Goal: Navigation & Orientation: Go to known website

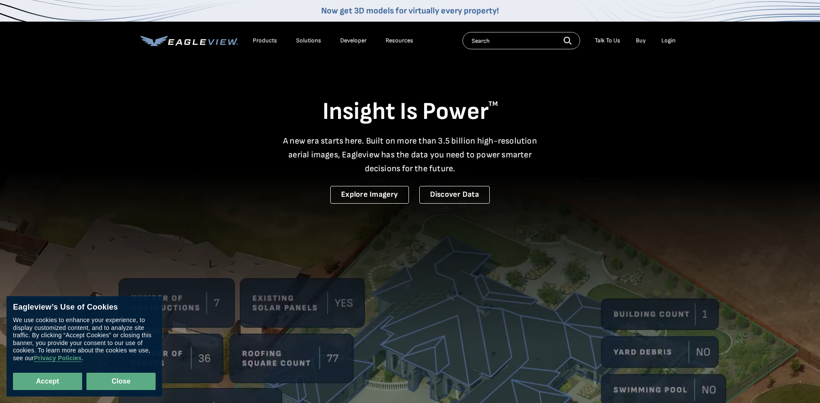
click at [128, 379] on button "Close" at bounding box center [120, 381] width 69 height 17
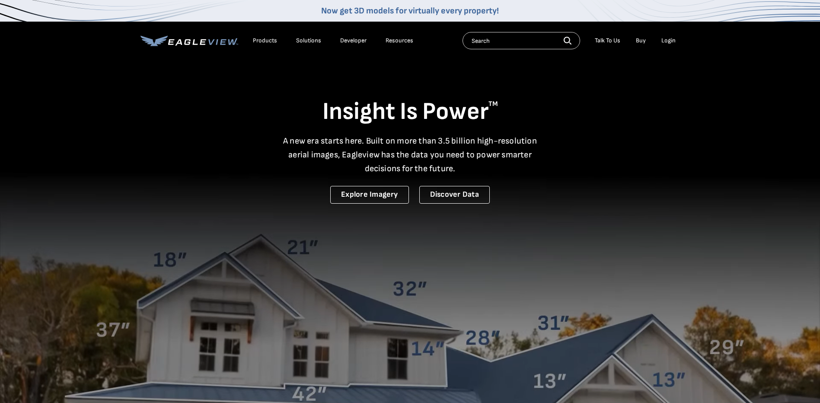
click at [666, 42] on div "Login" at bounding box center [669, 41] width 14 height 8
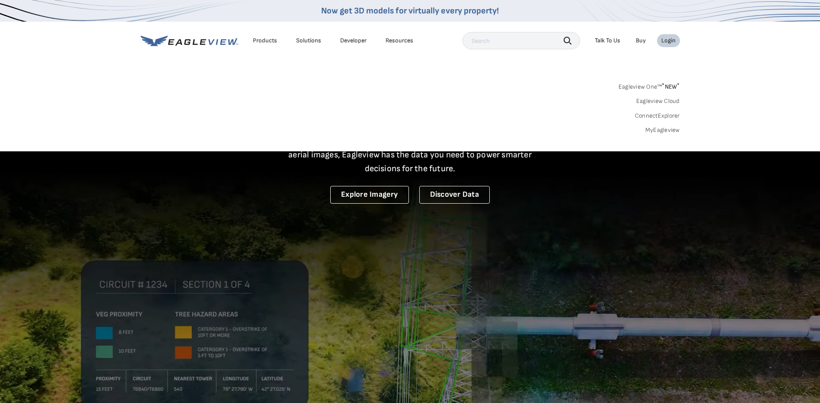
click at [669, 42] on div "Login" at bounding box center [669, 41] width 14 height 8
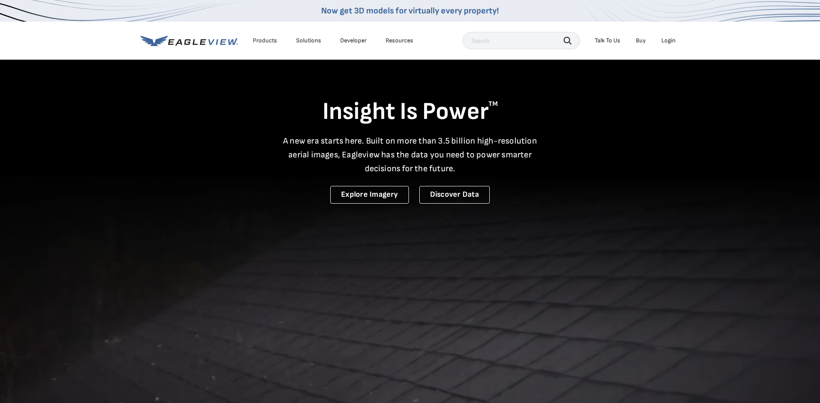
click at [669, 42] on div "Login" at bounding box center [669, 41] width 14 height 8
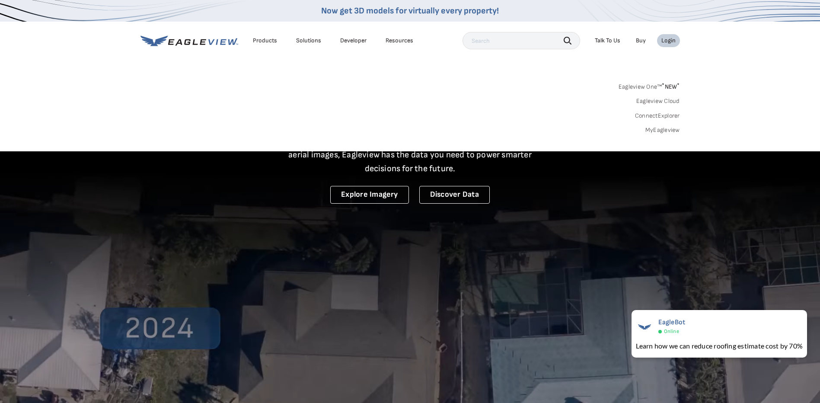
click at [664, 85] on sup "*" at bounding box center [663, 85] width 3 height 7
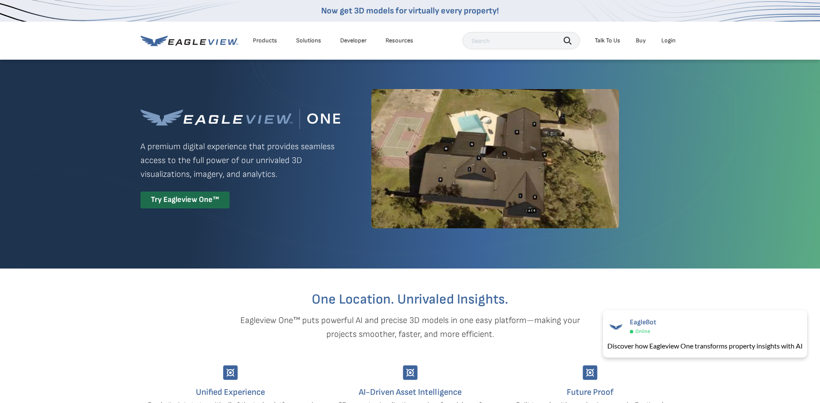
click at [669, 39] on div "Login" at bounding box center [669, 41] width 14 height 8
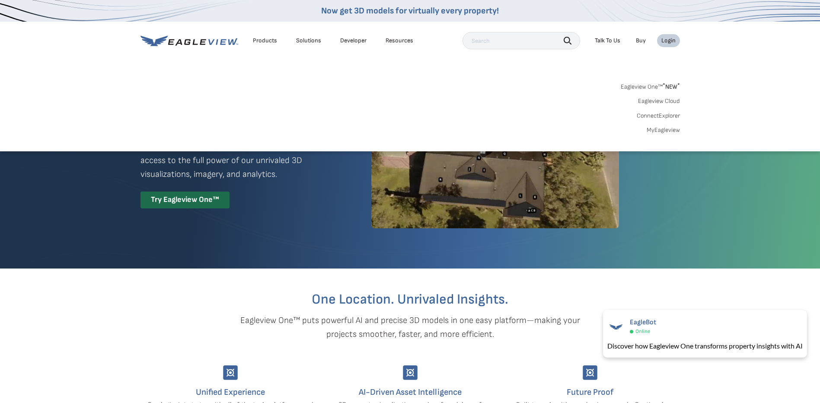
click at [476, 75] on div "Search Products Our Product Areas Imagery 1-Inch GSD Aerial Imagery *" at bounding box center [410, 110] width 820 height 81
click at [559, 83] on div "Eagleview One™ * NEW * Eagleview Cloud ConnectExplorer MyEagleview" at bounding box center [411, 107] width 540 height 54
click at [674, 41] on div "Login" at bounding box center [669, 41] width 14 height 8
